Goal: Information Seeking & Learning: Learn about a topic

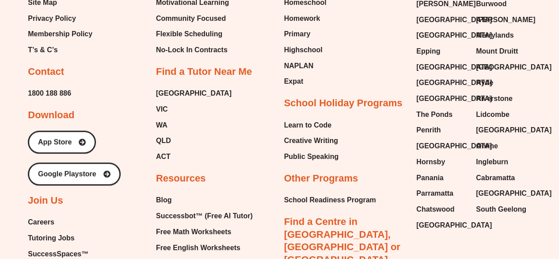
scroll to position [3465, 0]
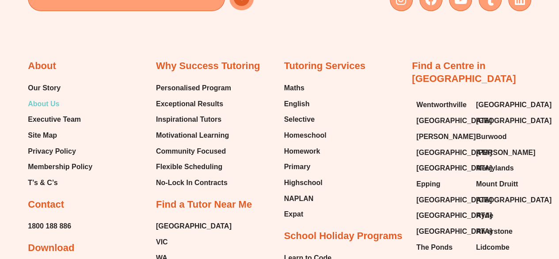
click at [57, 97] on span "About Us" at bounding box center [43, 103] width 31 height 13
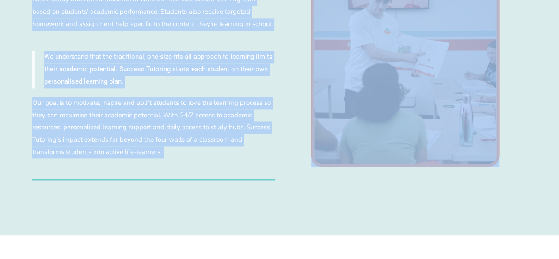
scroll to position [602, 0]
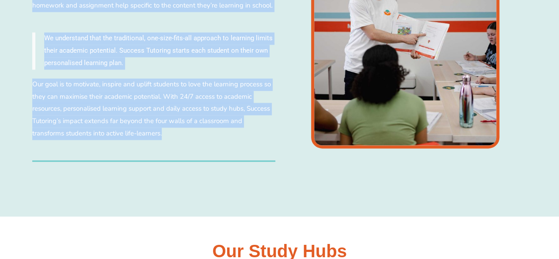
drag, startPoint x: 19, startPoint y: 75, endPoint x: 190, endPoint y: 149, distance: 185.7
click at [190, 149] on div "Who is Success Tutoring? Success Tutoring provides the best personalised tutori…" at bounding box center [279, 50] width 559 height 332
copy div "Success Tutoring provides the best personalised tutoring for K-12 students. Stu…"
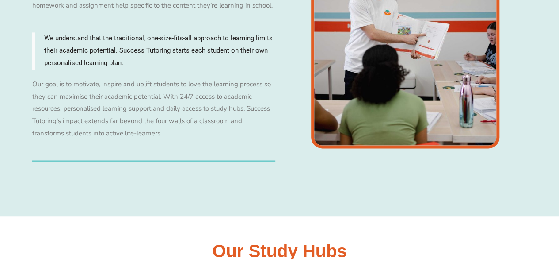
click at [199, 167] on div "Who is Success Tutoring? Success Tutoring provides the best personalised tutori…" at bounding box center [280, 50] width 504 height 332
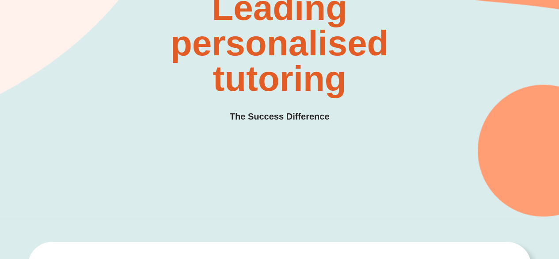
scroll to position [0, 0]
